Goal: Task Accomplishment & Management: Manage account settings

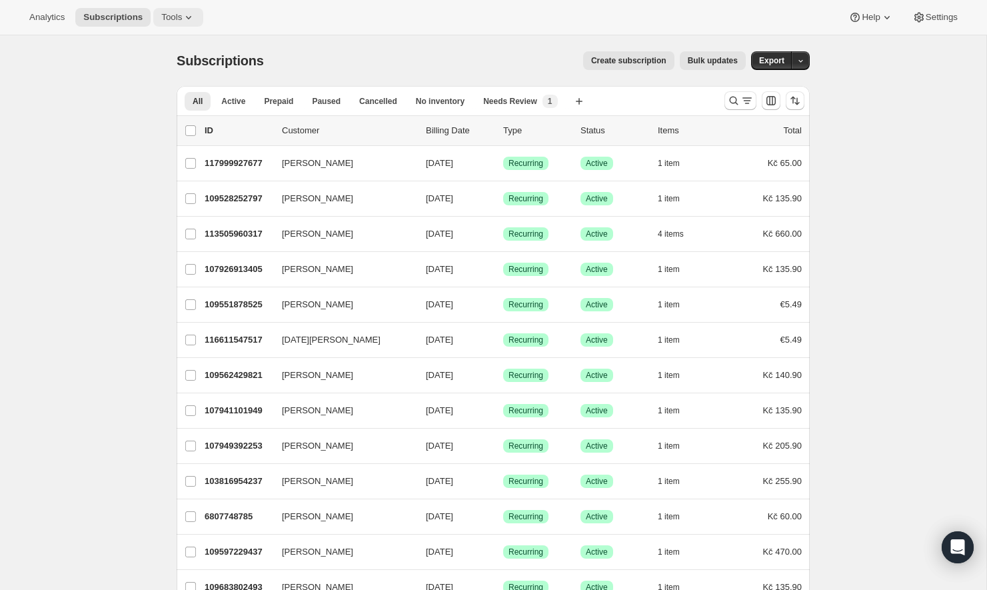
click at [182, 15] on span "Tools" at bounding box center [171, 17] width 21 height 11
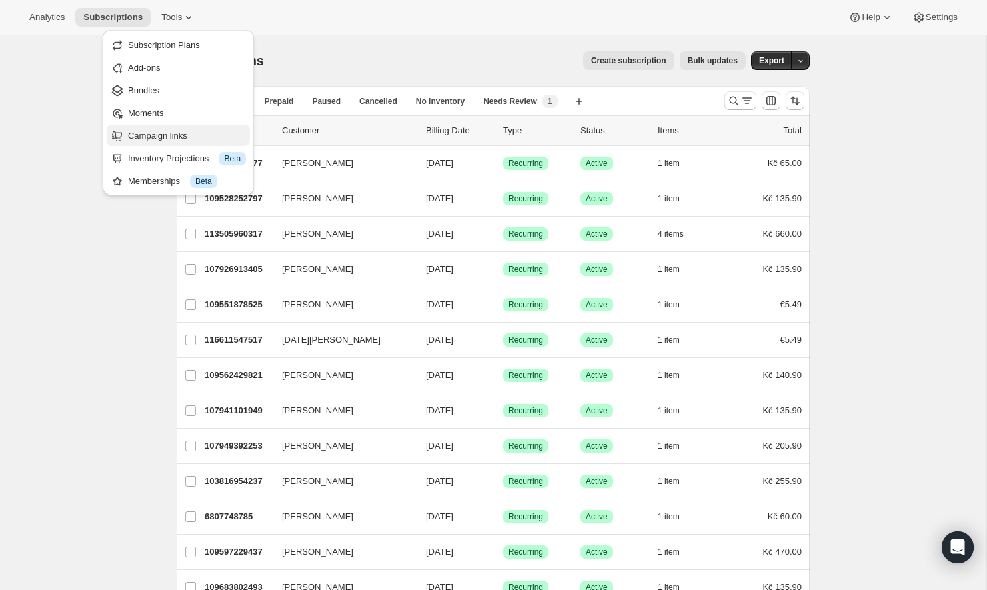
click at [155, 136] on span "Campaign links" at bounding box center [157, 136] width 59 height 10
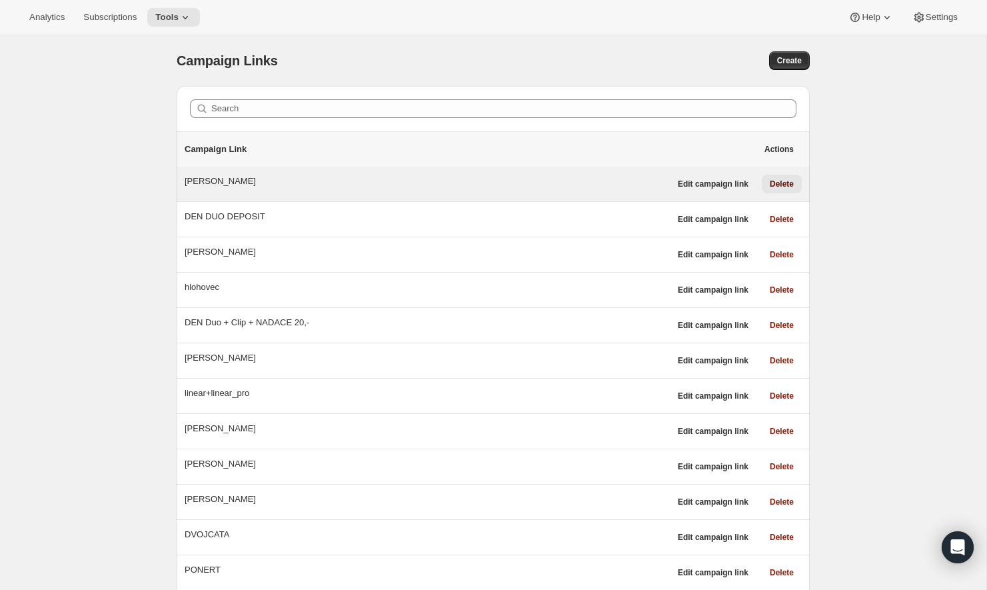
click at [773, 183] on span "Delete" at bounding box center [782, 184] width 24 height 11
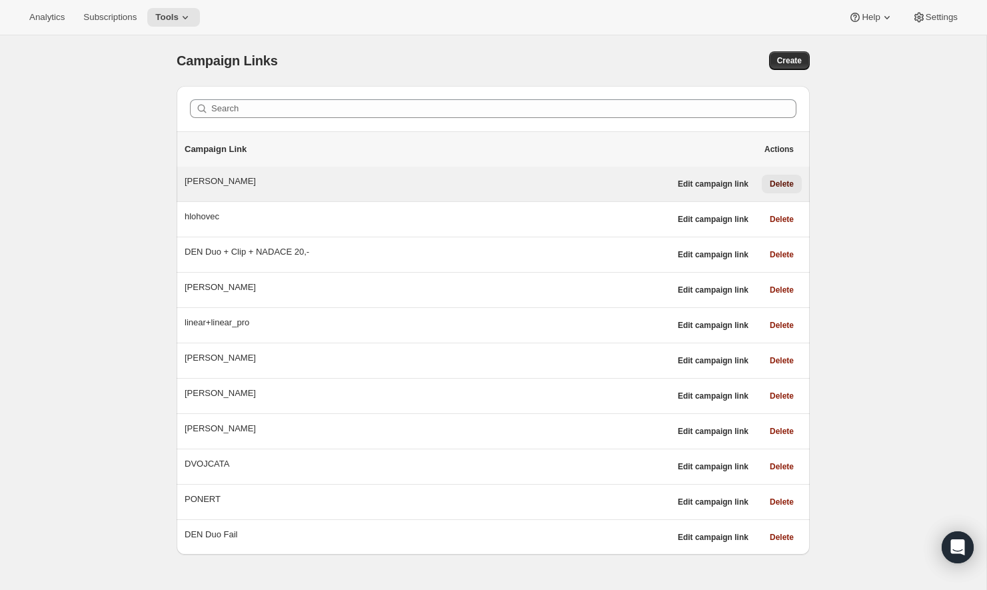
click at [773, 183] on span "Delete" at bounding box center [782, 184] width 24 height 11
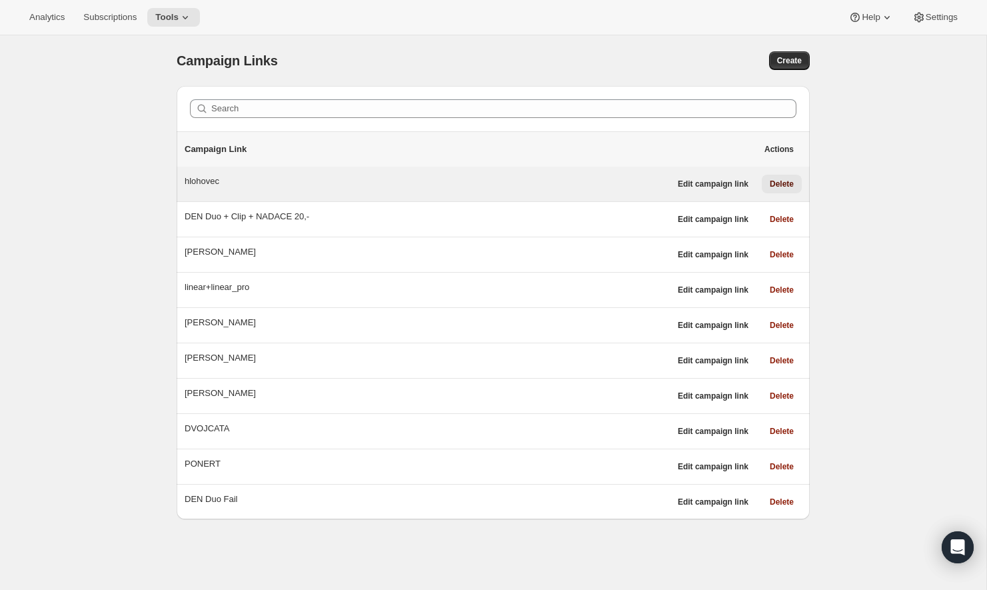
click at [773, 183] on span "Delete" at bounding box center [782, 184] width 24 height 11
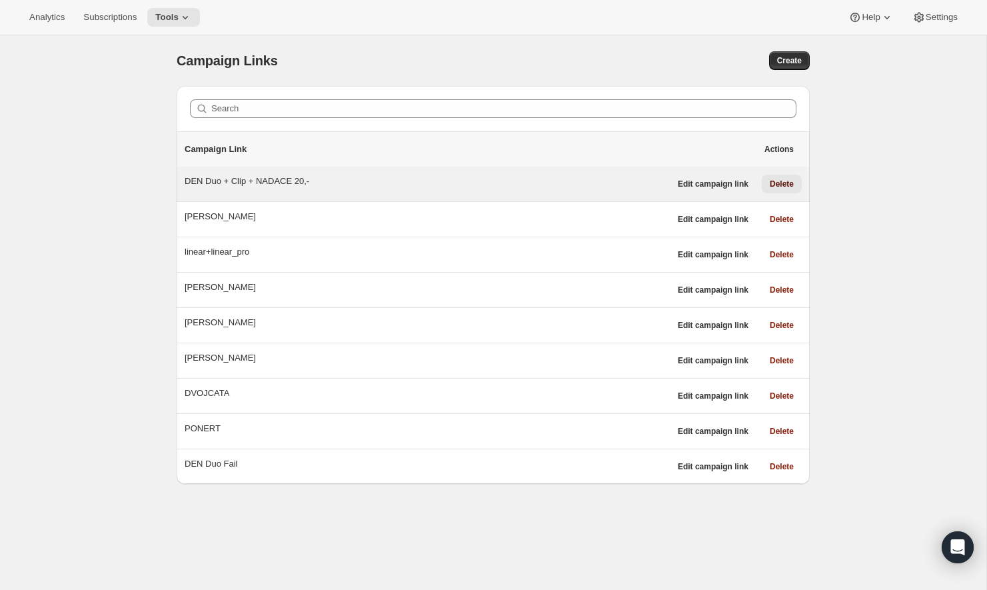
click at [773, 183] on span "Delete" at bounding box center [782, 184] width 24 height 11
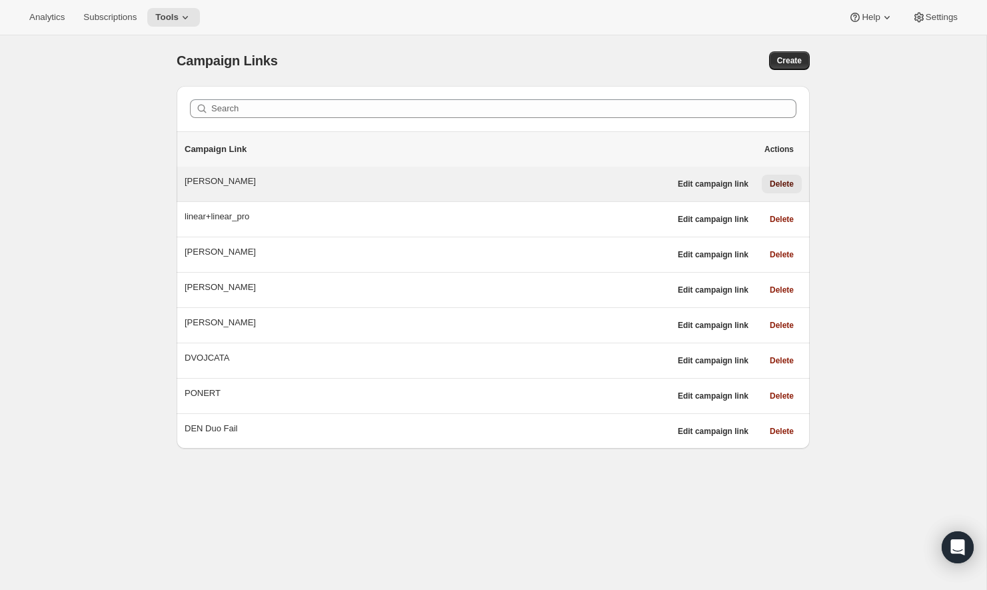
click at [773, 183] on span "Delete" at bounding box center [782, 184] width 24 height 11
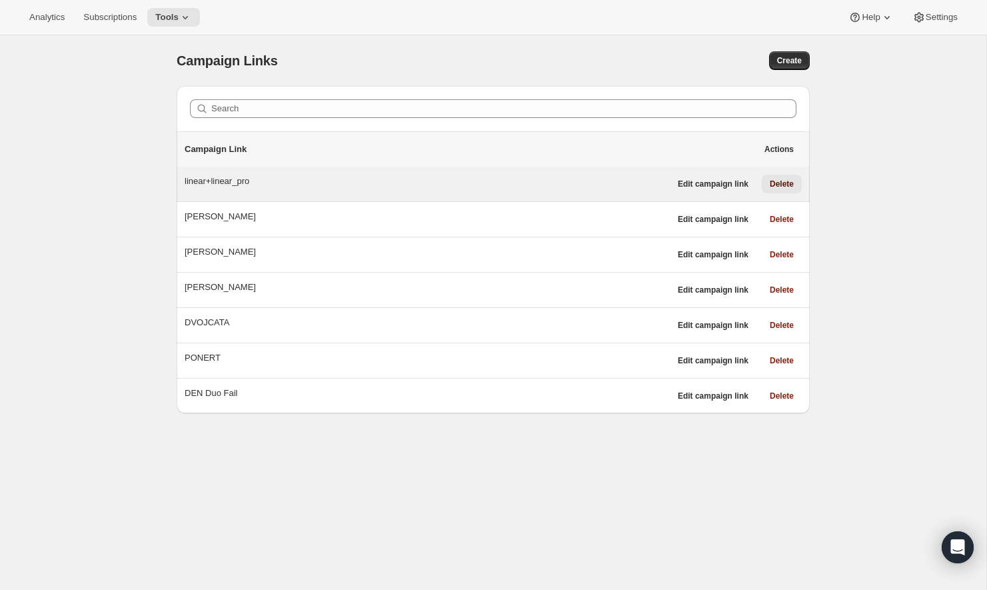
click at [773, 183] on span "Delete" at bounding box center [782, 184] width 24 height 11
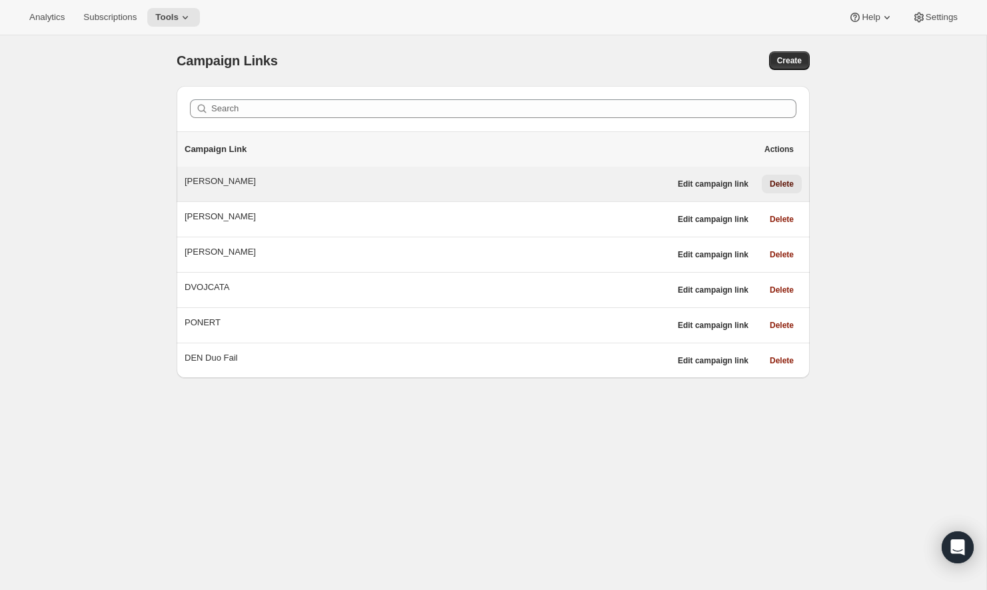
click at [773, 183] on span "Delete" at bounding box center [782, 184] width 24 height 11
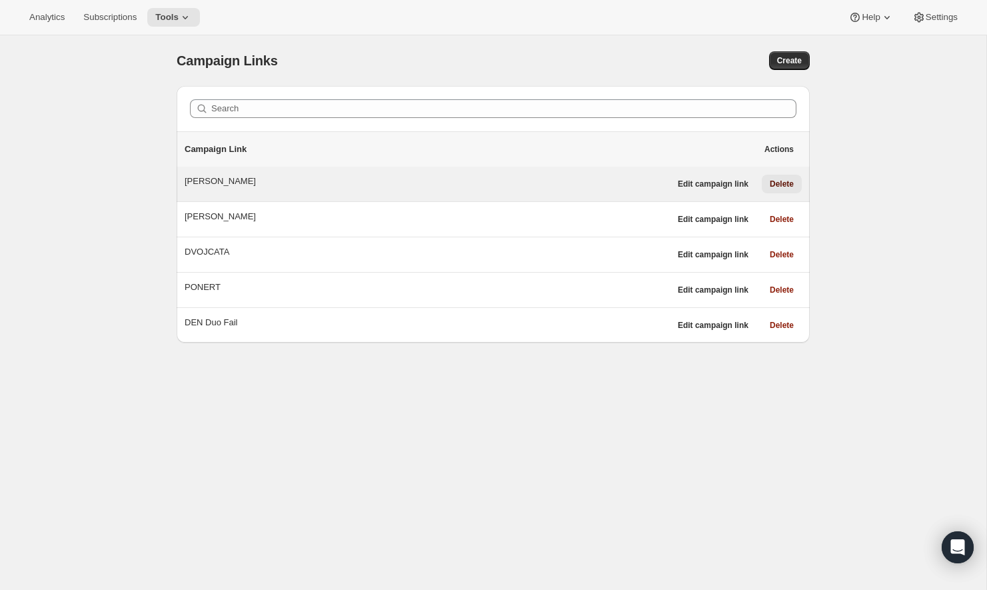
click at [773, 183] on span "Delete" at bounding box center [782, 184] width 24 height 11
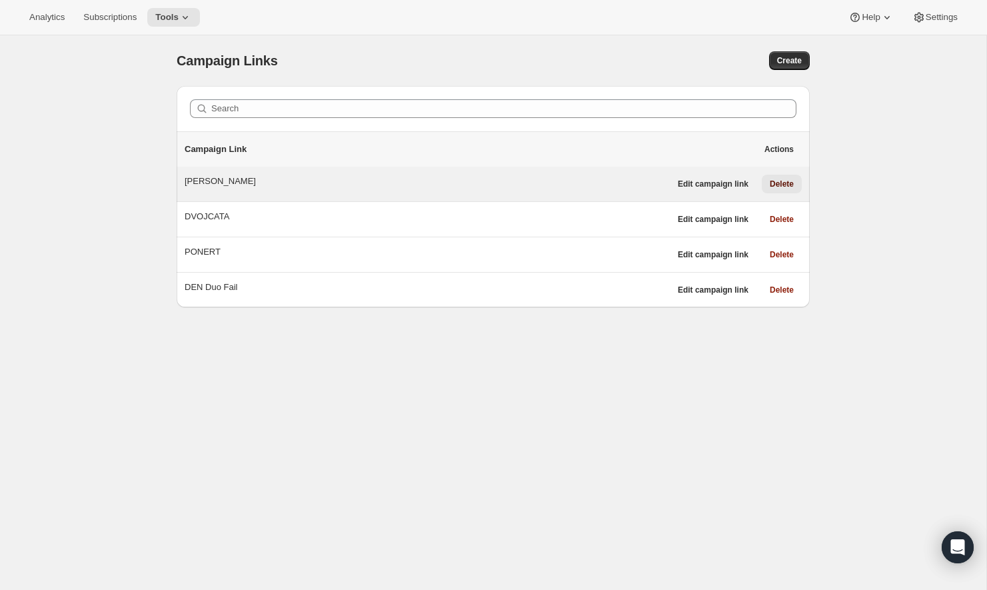
click at [773, 183] on span "Delete" at bounding box center [782, 184] width 24 height 11
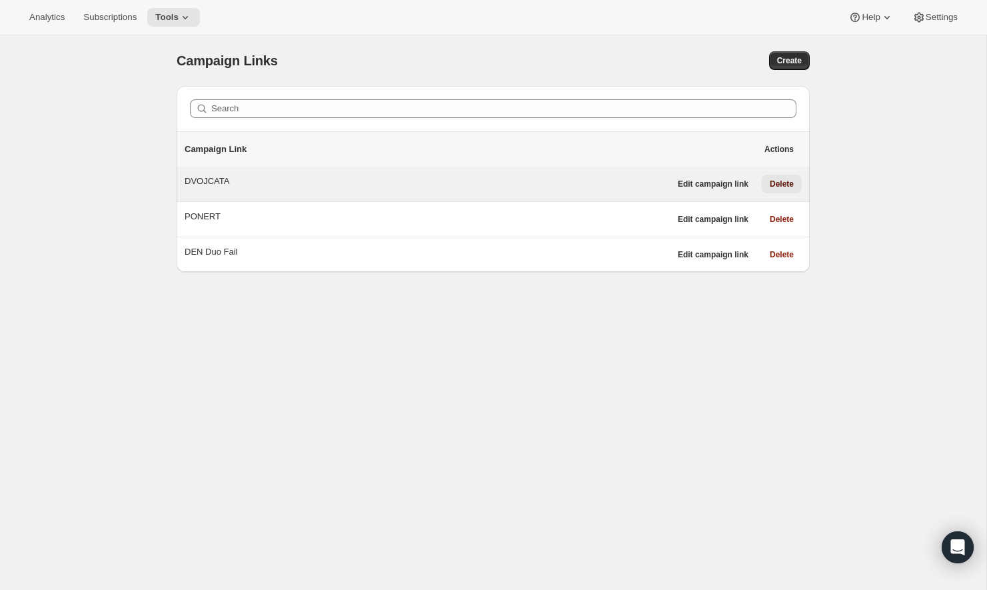
click at [773, 183] on span "Delete" at bounding box center [782, 184] width 24 height 11
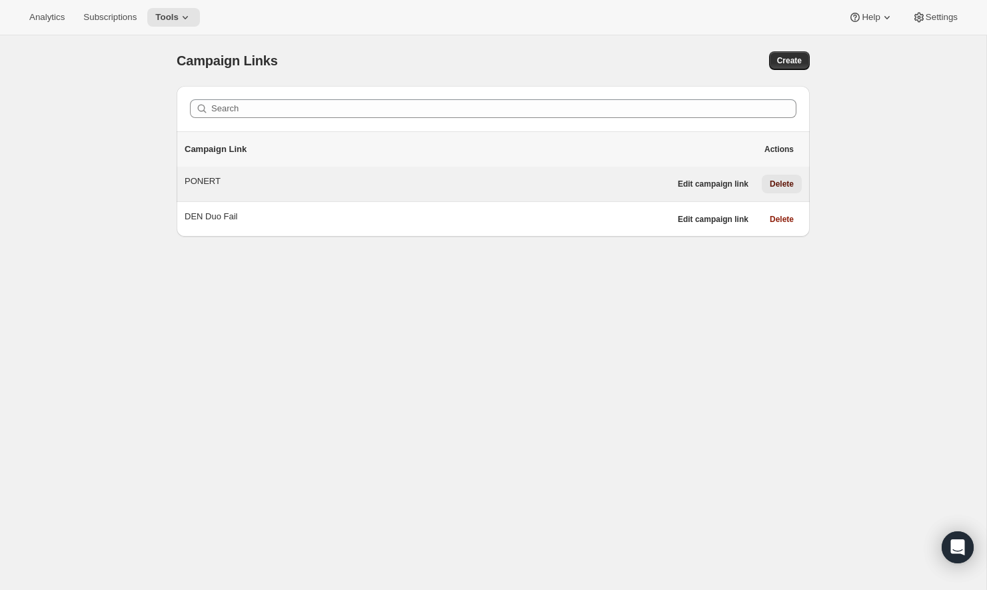
click at [773, 183] on span "Delete" at bounding box center [782, 184] width 24 height 11
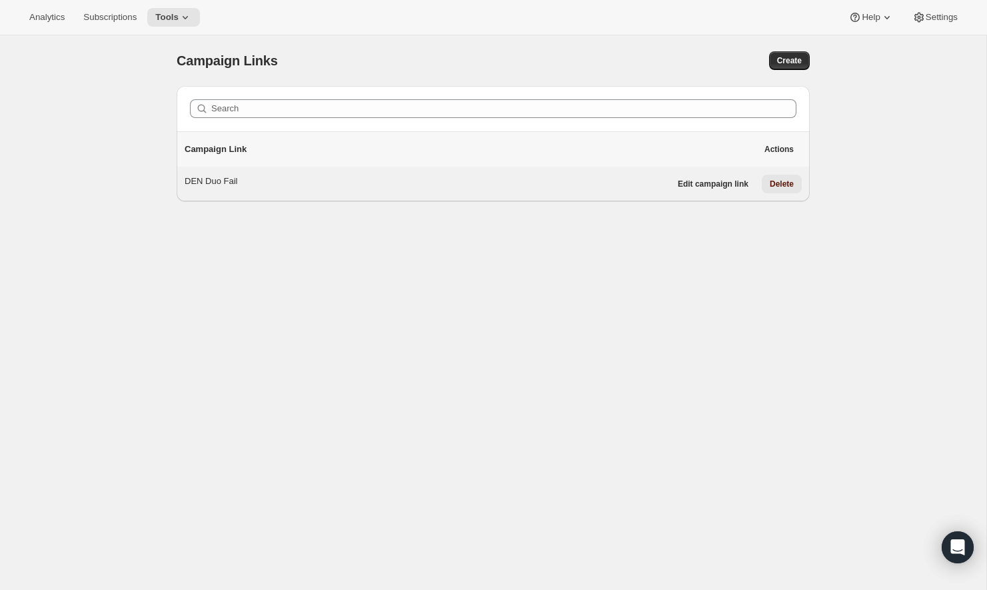
click at [773, 183] on span "Delete" at bounding box center [782, 184] width 24 height 11
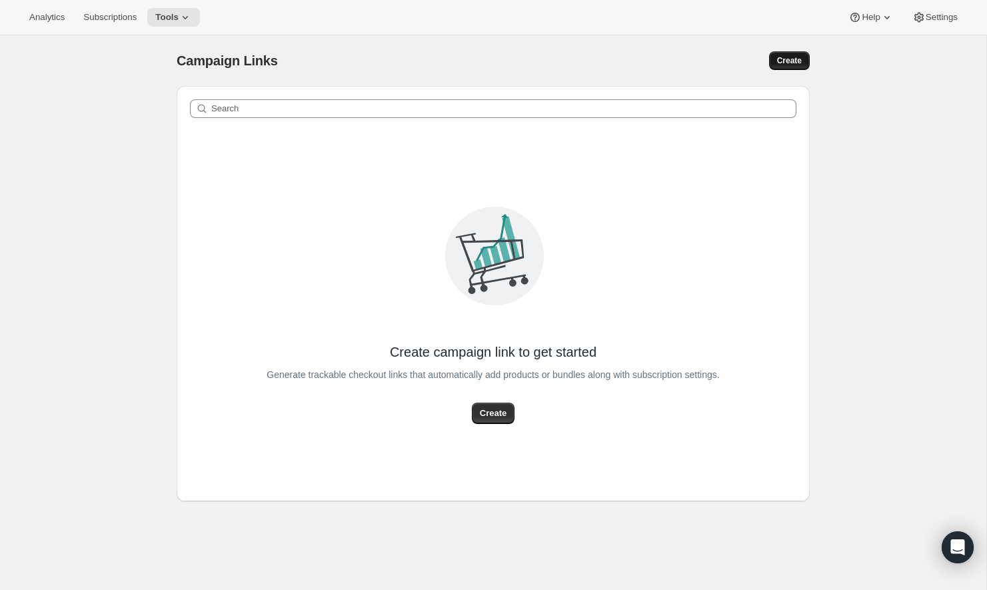
click at [791, 55] on span "Create" at bounding box center [789, 60] width 25 height 11
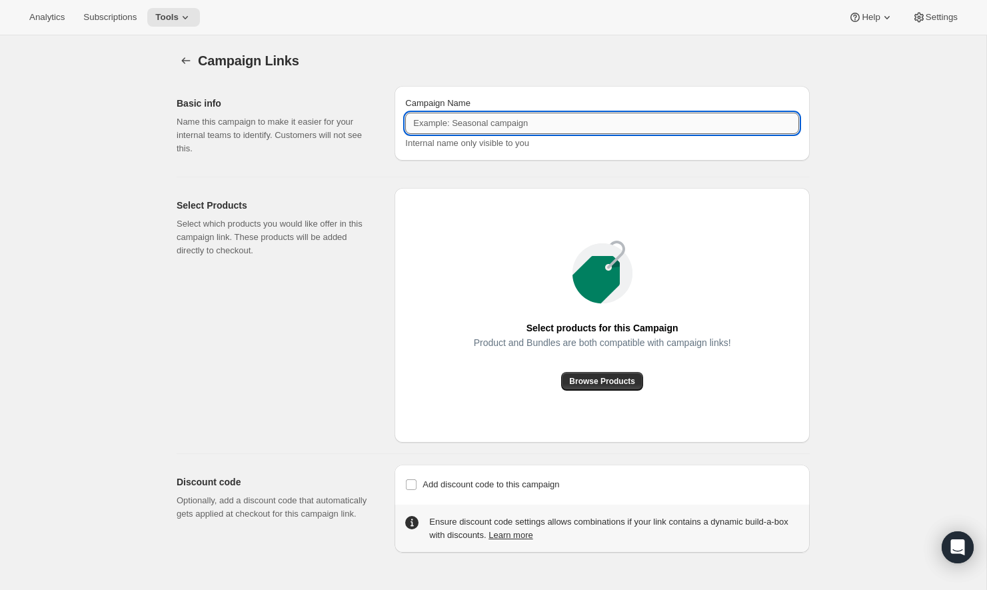
click at [522, 123] on input "Campaign Name" at bounding box center [602, 123] width 394 height 21
type input "Zhaga 1800 double test"
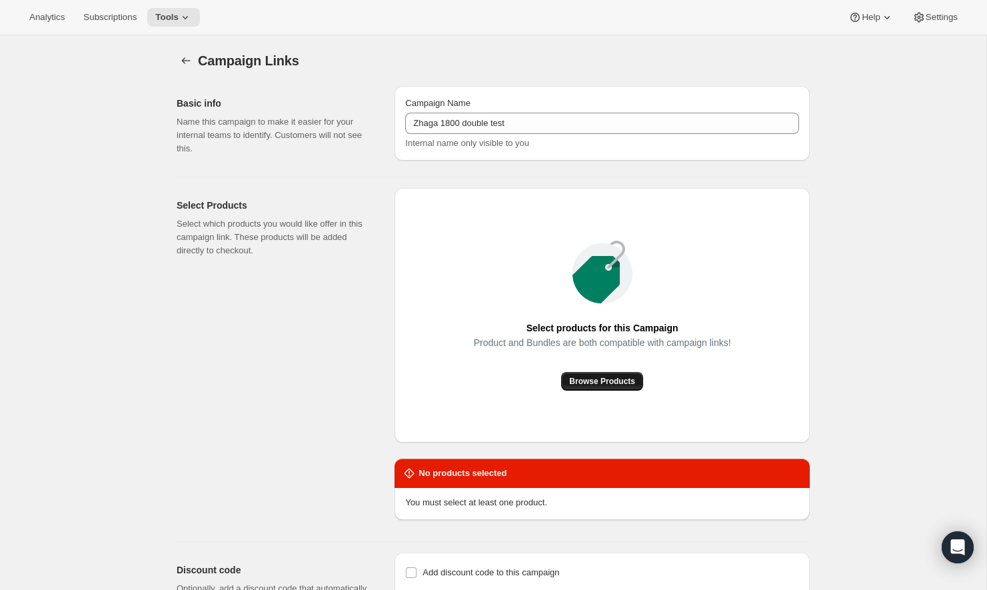
click at [610, 384] on span "Browse Products" at bounding box center [602, 381] width 66 height 11
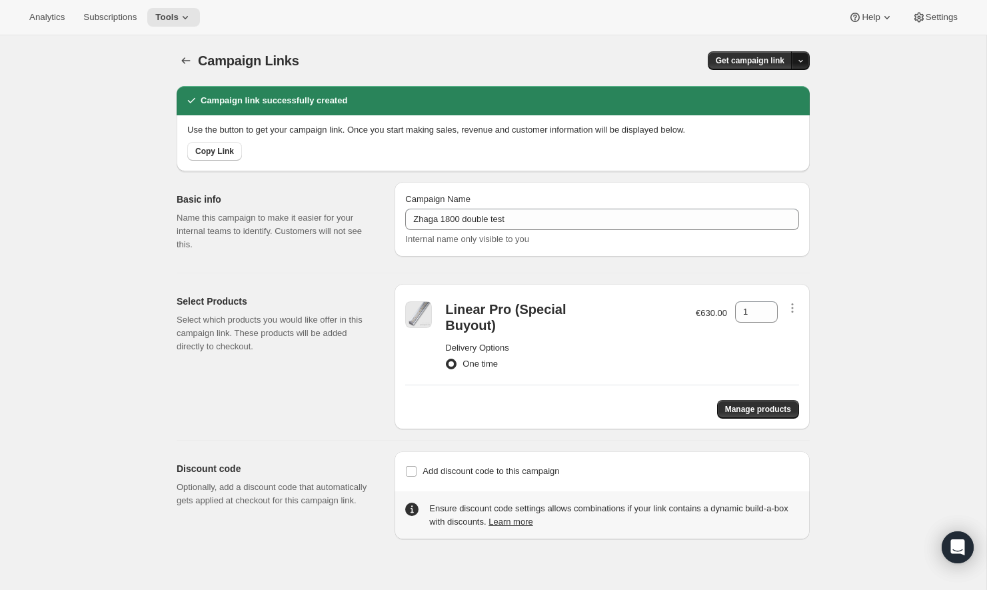
click at [794, 65] on button "button" at bounding box center [800, 60] width 19 height 19
click at [776, 91] on span "Copy Link" at bounding box center [782, 88] width 39 height 10
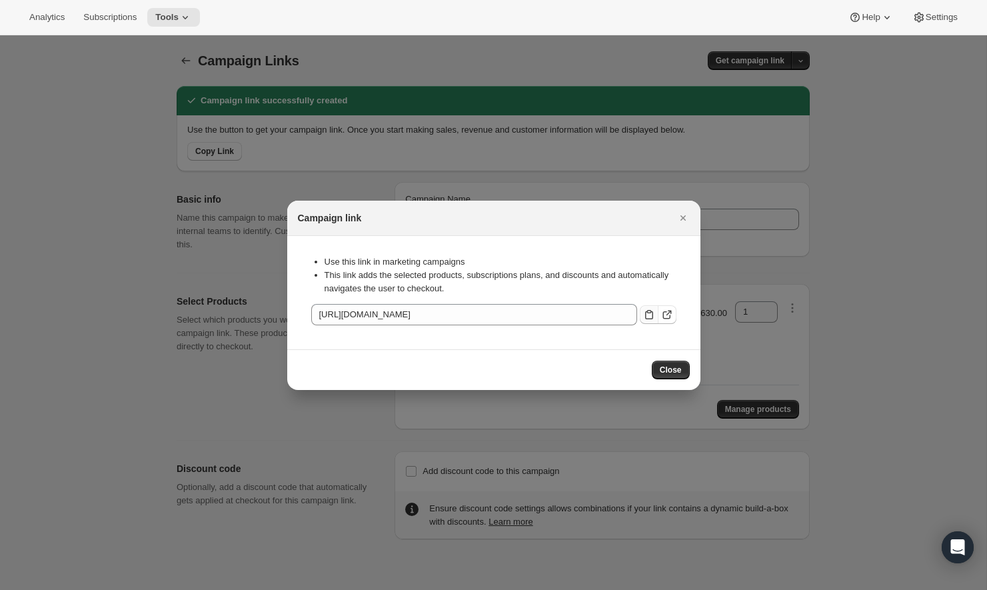
click at [653, 314] on icon ":rb9:" at bounding box center [648, 314] width 13 height 13
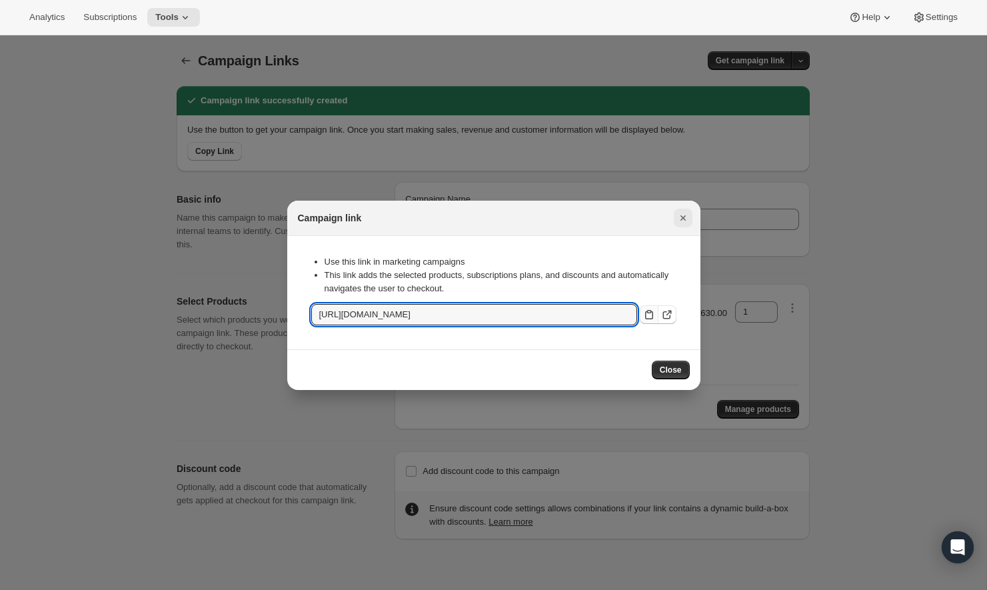
click at [680, 221] on icon "Close" at bounding box center [682, 217] width 13 height 13
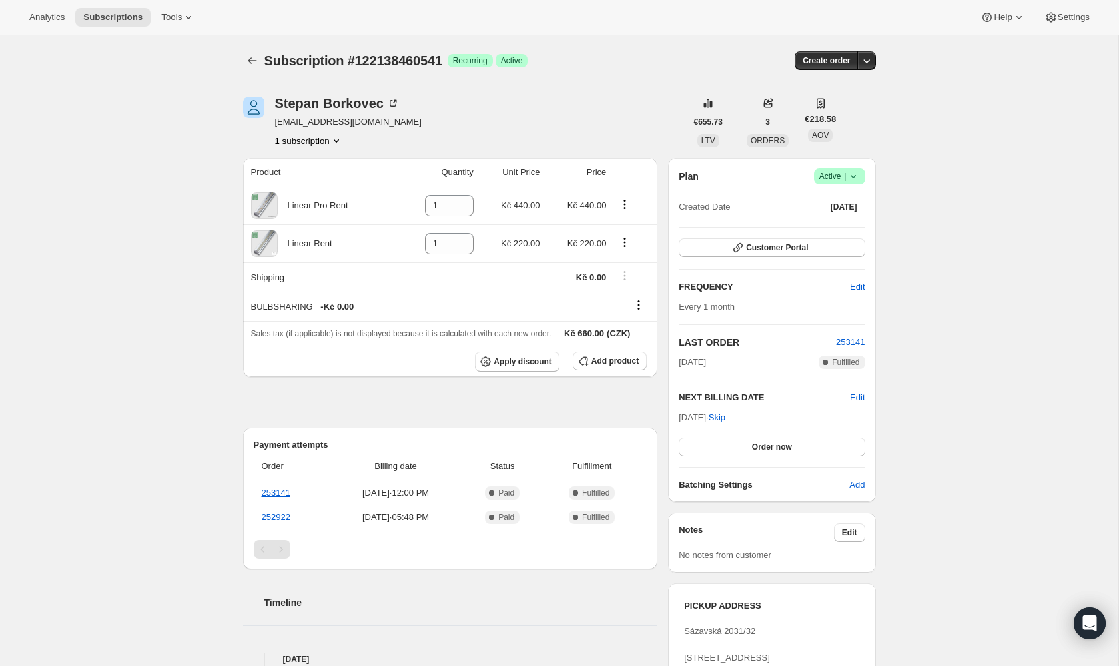
click at [850, 176] on icon at bounding box center [853, 176] width 13 height 13
click at [840, 225] on span "Cancel subscription" at bounding box center [835, 226] width 75 height 10
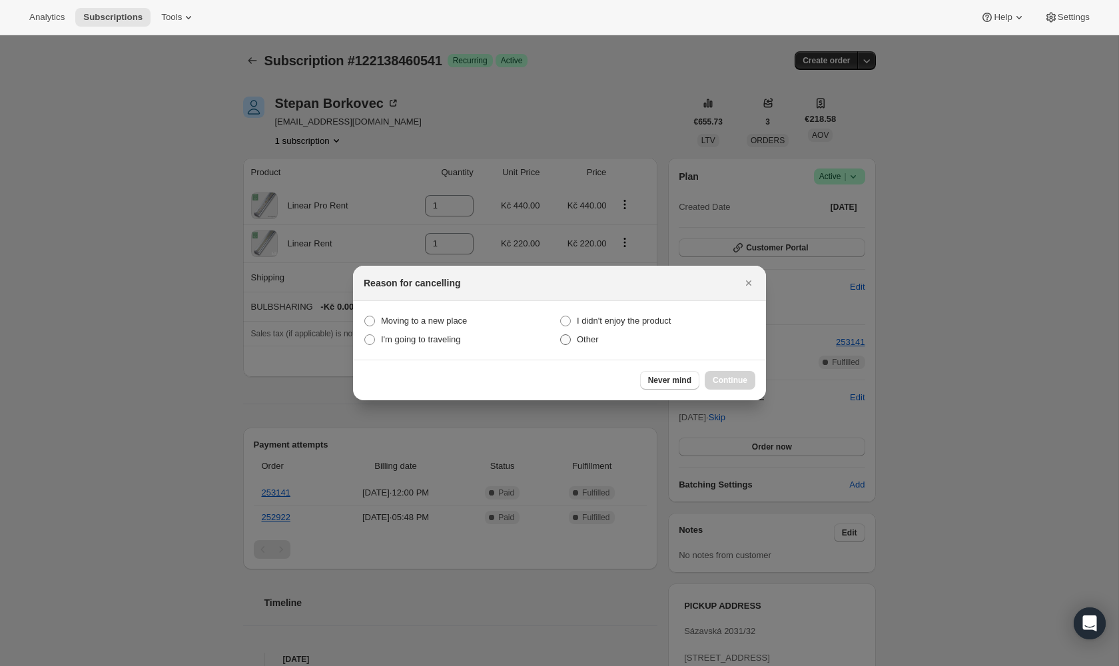
click at [561, 340] on span ":rbm:" at bounding box center [565, 339] width 11 height 11
click at [561, 335] on input "Other" at bounding box center [560, 334] width 1 height 1
radio input "true"
click at [567, 340] on span ":rbm:" at bounding box center [565, 339] width 11 height 11
click at [561, 335] on input "Other" at bounding box center [560, 334] width 1 height 1
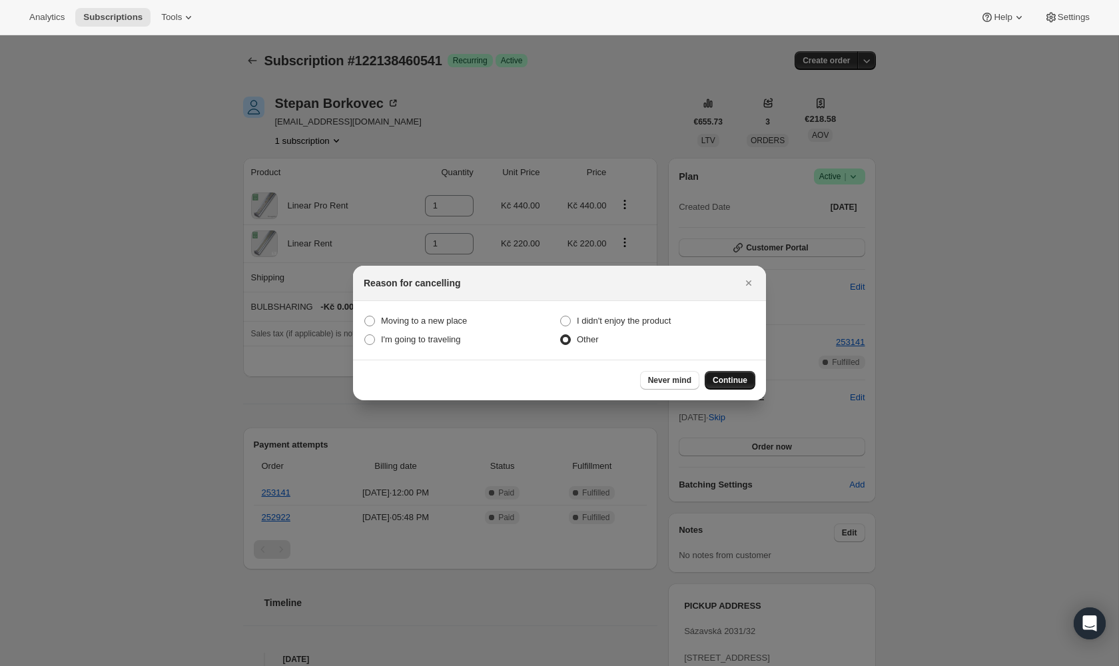
click at [716, 381] on span "Continue" at bounding box center [730, 380] width 35 height 11
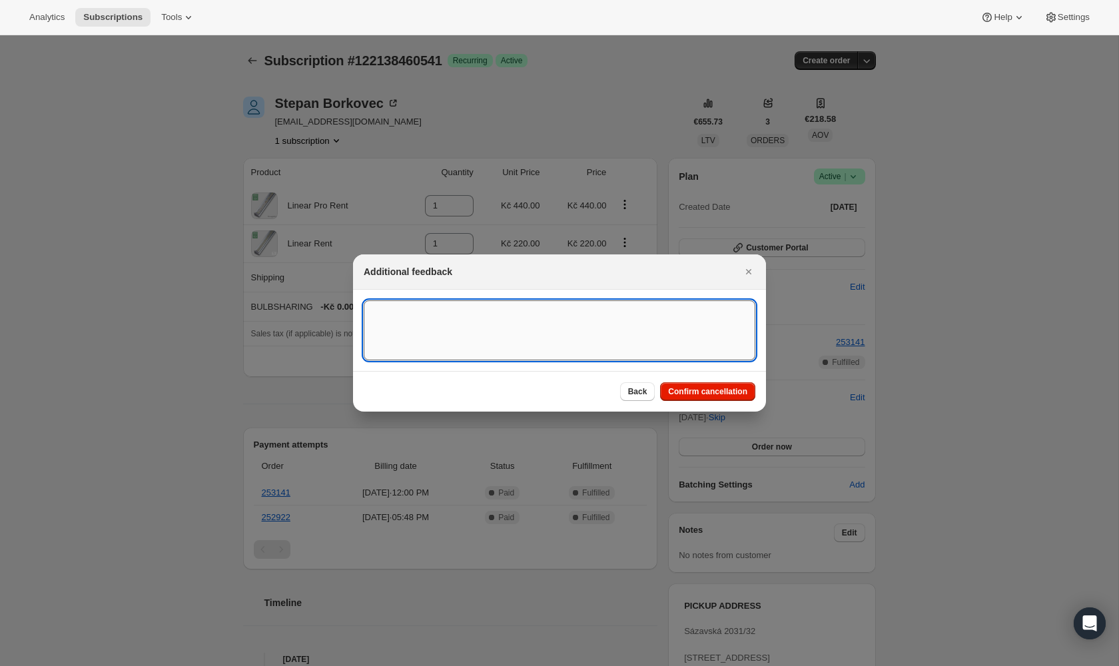
click at [486, 327] on textarea ":rbm:" at bounding box center [560, 330] width 392 height 60
type textarea "buyout"
click at [730, 389] on span "Confirm cancellation" at bounding box center [707, 391] width 79 height 11
